Goal: Task Accomplishment & Management: Manage account settings

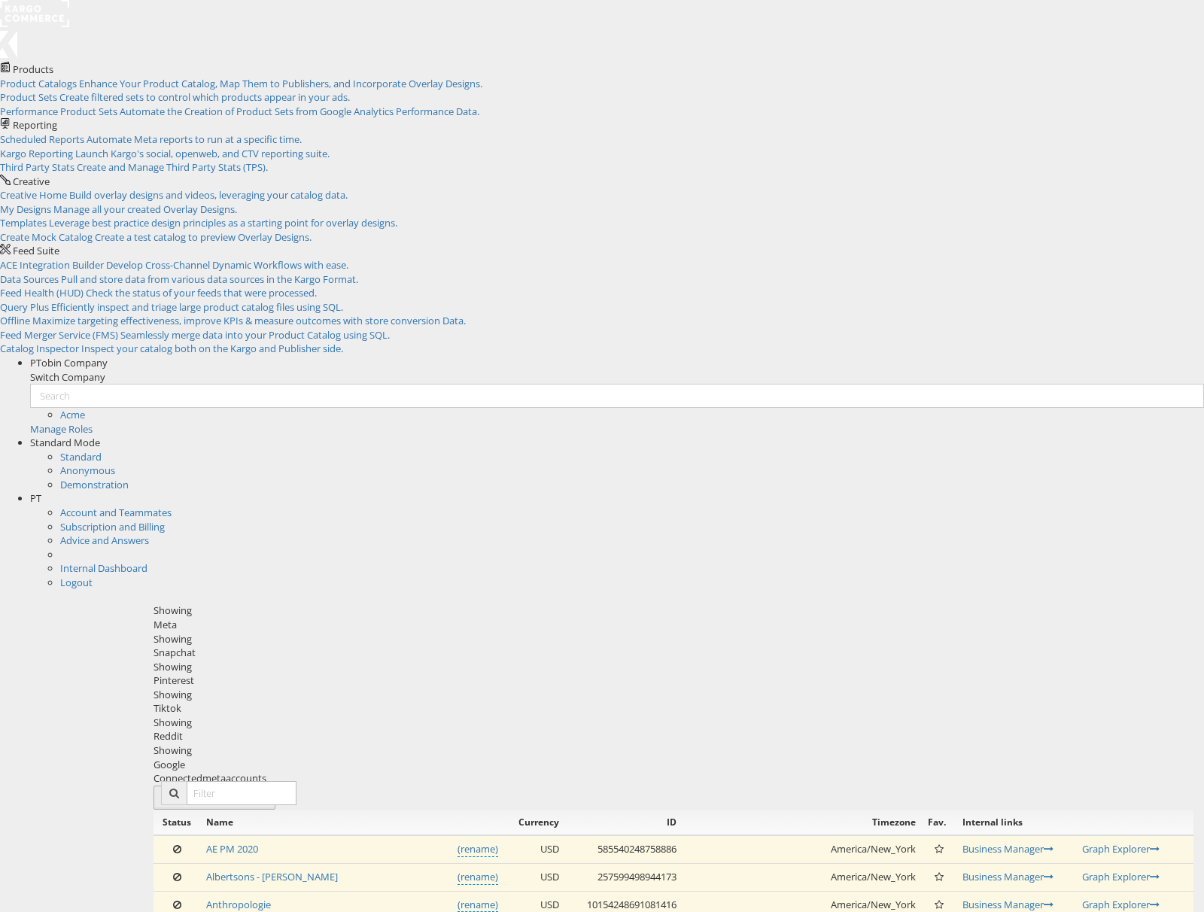
click at [224, 791] on span "meta" at bounding box center [212, 798] width 23 height 14
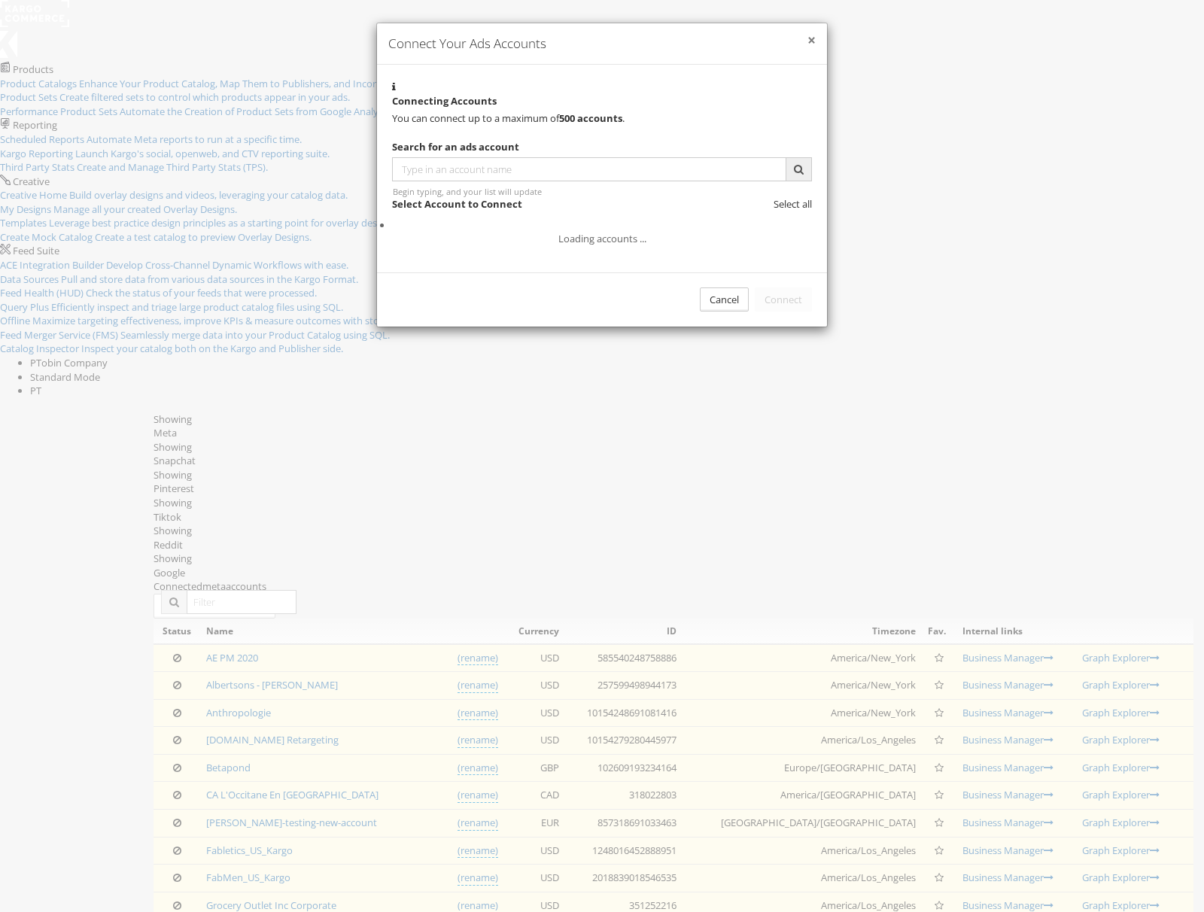
click at [808, 48] on button "×" at bounding box center [812, 40] width 8 height 15
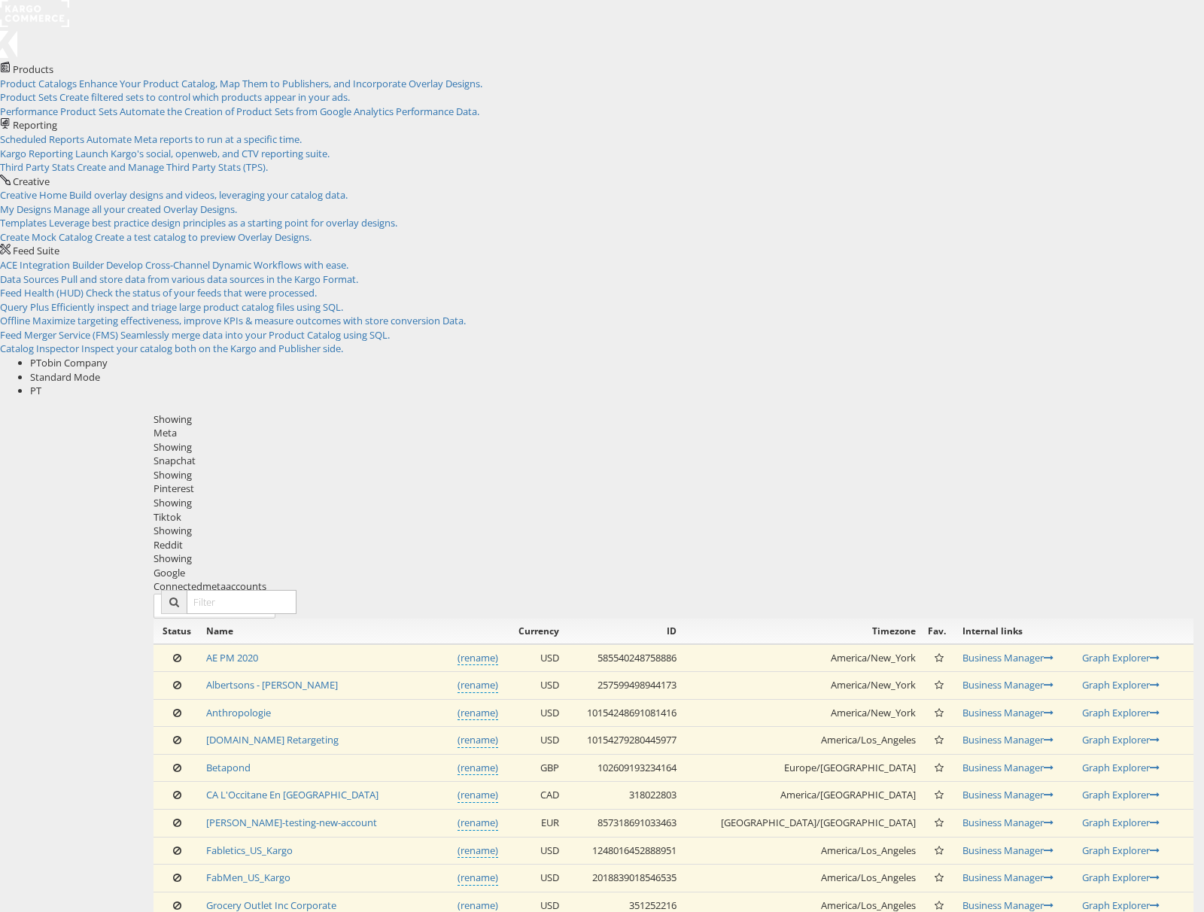
click at [187, 426] on div "Meta" at bounding box center [674, 433] width 1040 height 14
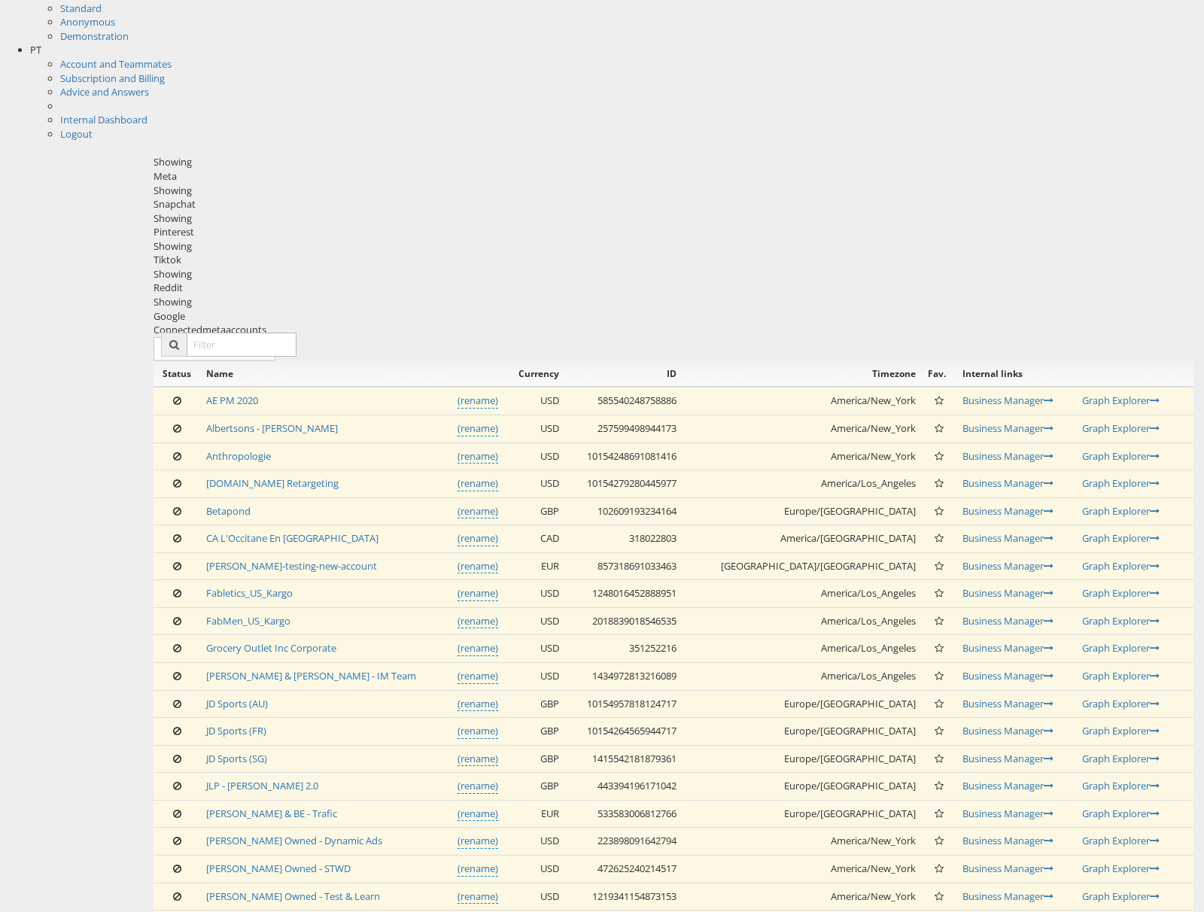
scroll to position [465, 0]
